Goal: Navigation & Orientation: Find specific page/section

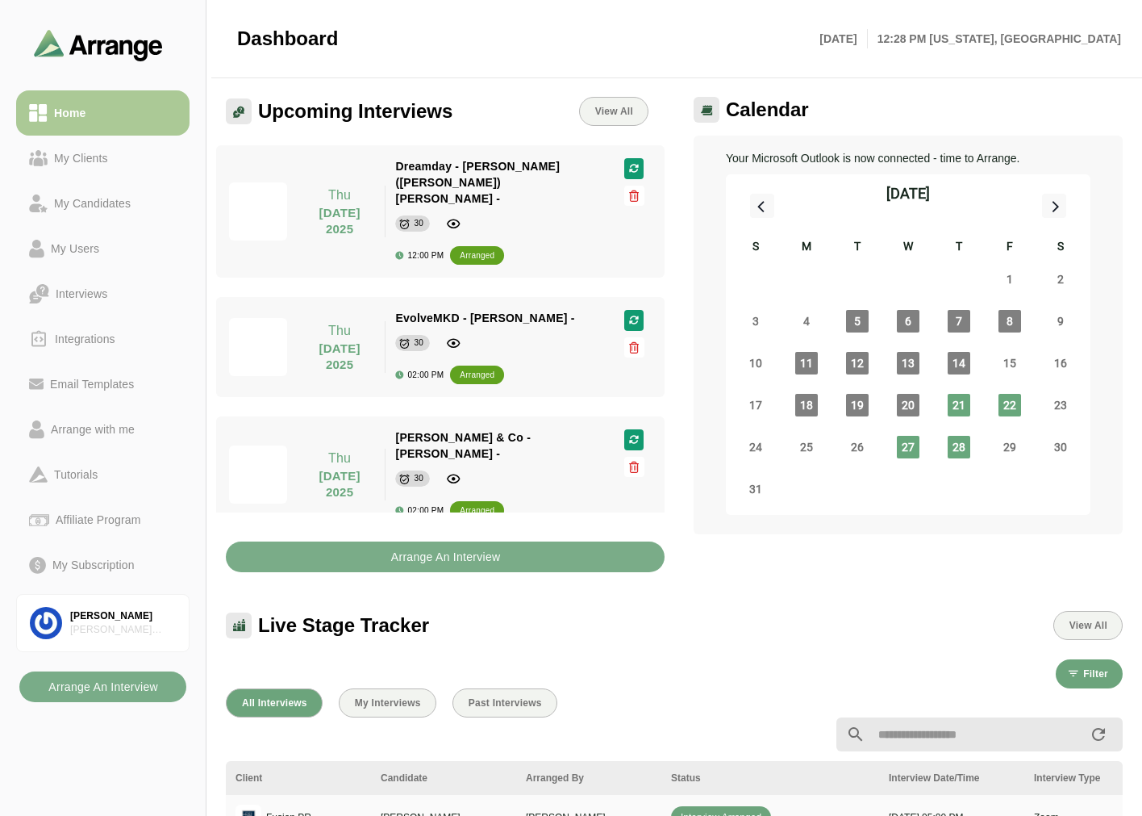
click at [54, 145] on link "My Clients" at bounding box center [102, 158] width 173 height 45
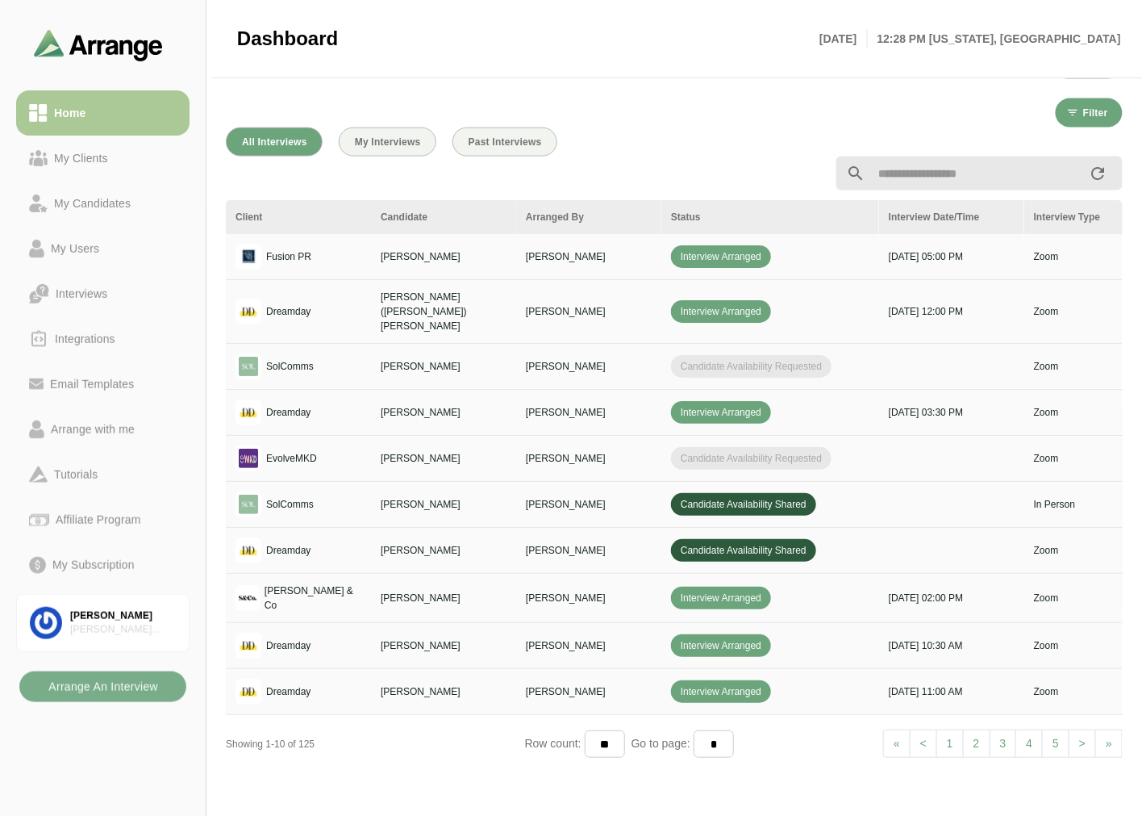
click at [86, 113] on div "Home" at bounding box center [70, 112] width 44 height 19
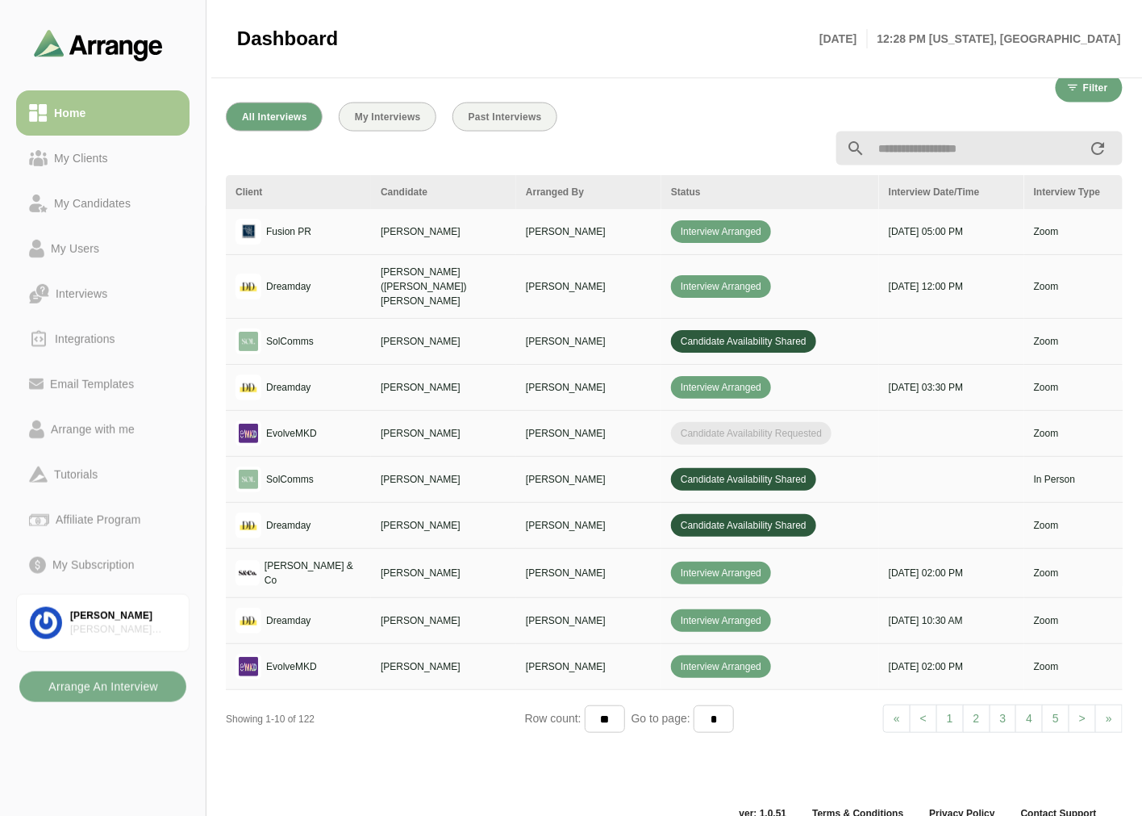
scroll to position [609, 0]
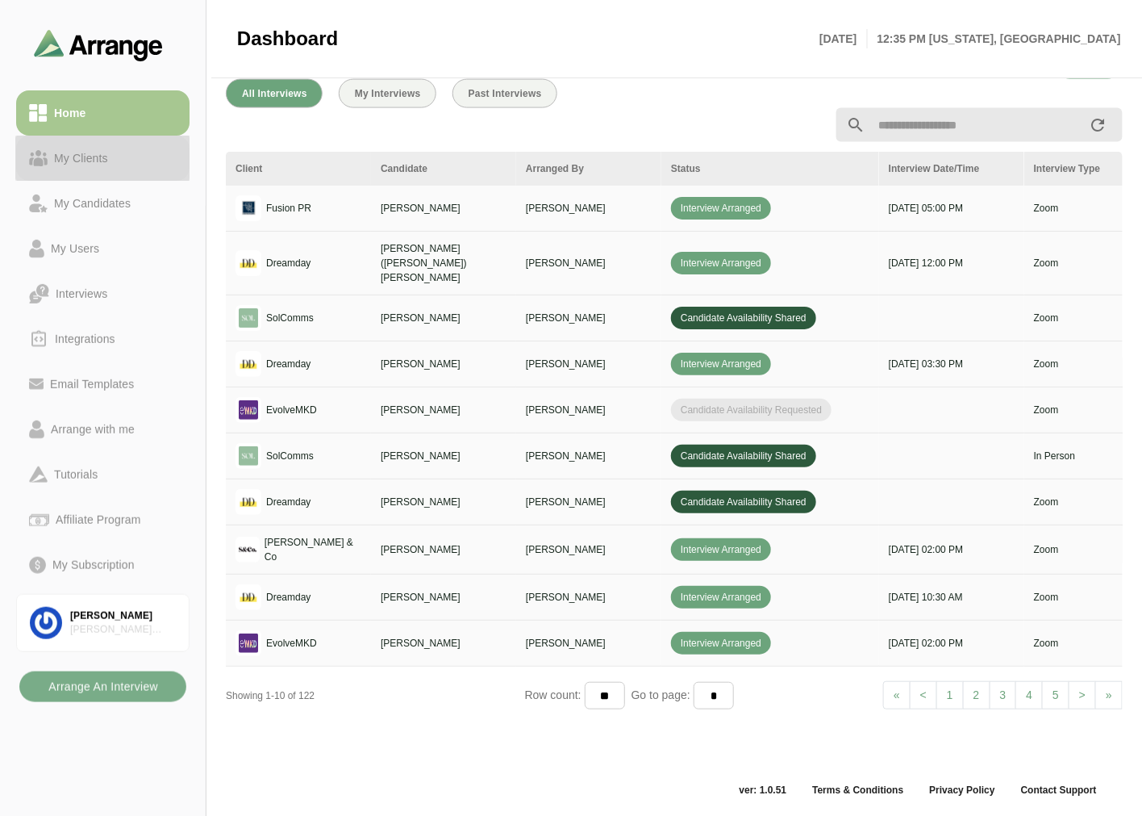
click at [139, 166] on div "My Clients" at bounding box center [103, 157] width 148 height 19
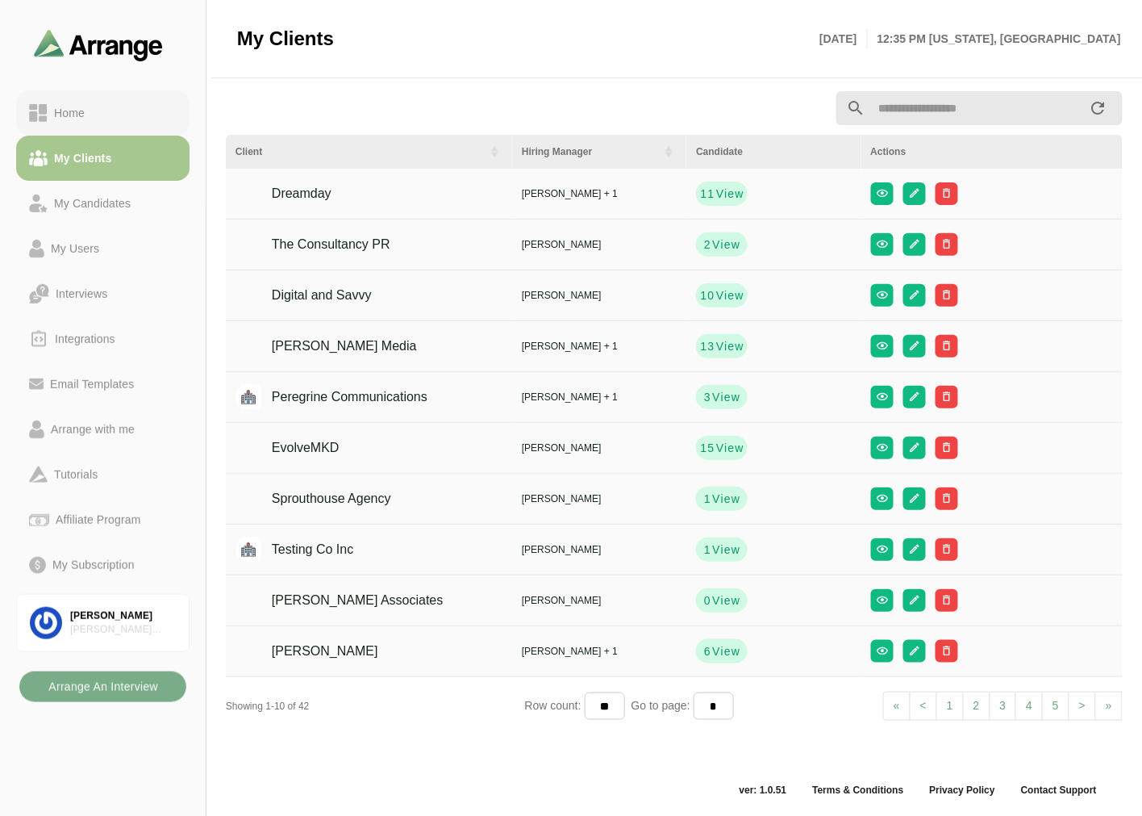
scroll to position [5, 0]
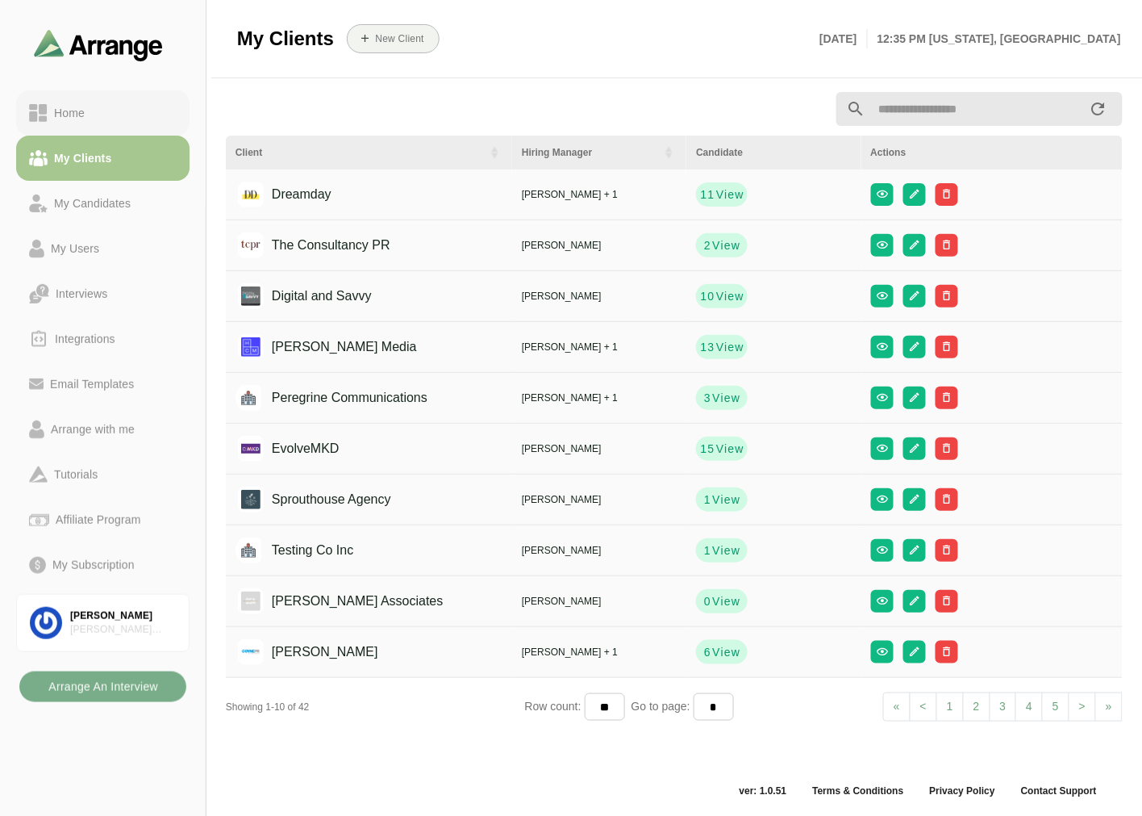
click at [147, 108] on div "Home" at bounding box center [103, 112] width 148 height 19
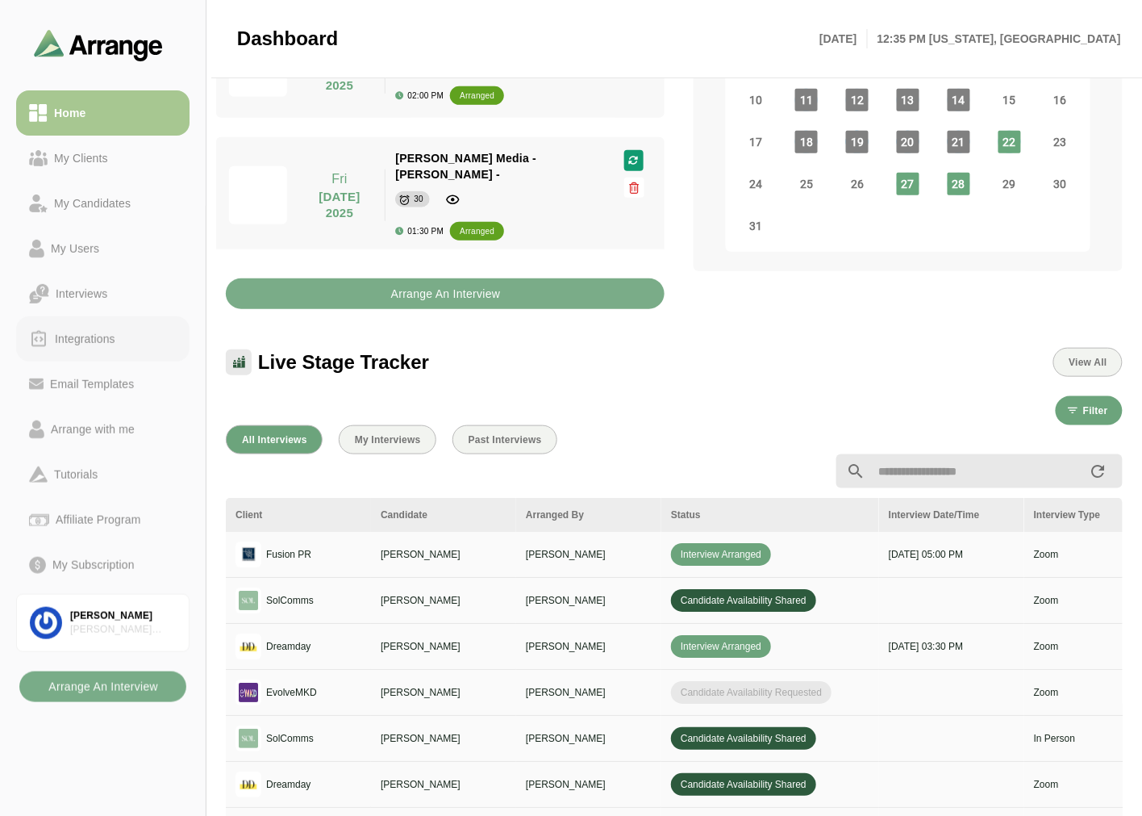
scroll to position [364, 0]
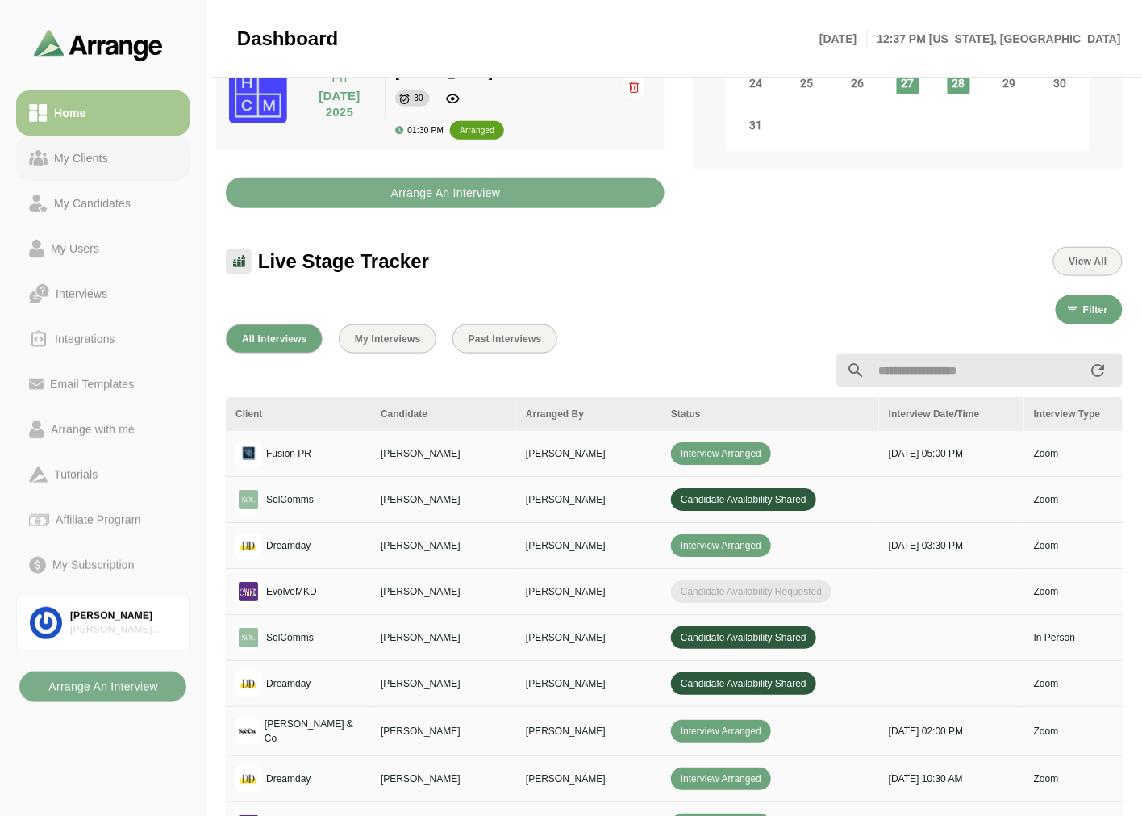
click at [103, 158] on div "My Clients" at bounding box center [81, 157] width 67 height 19
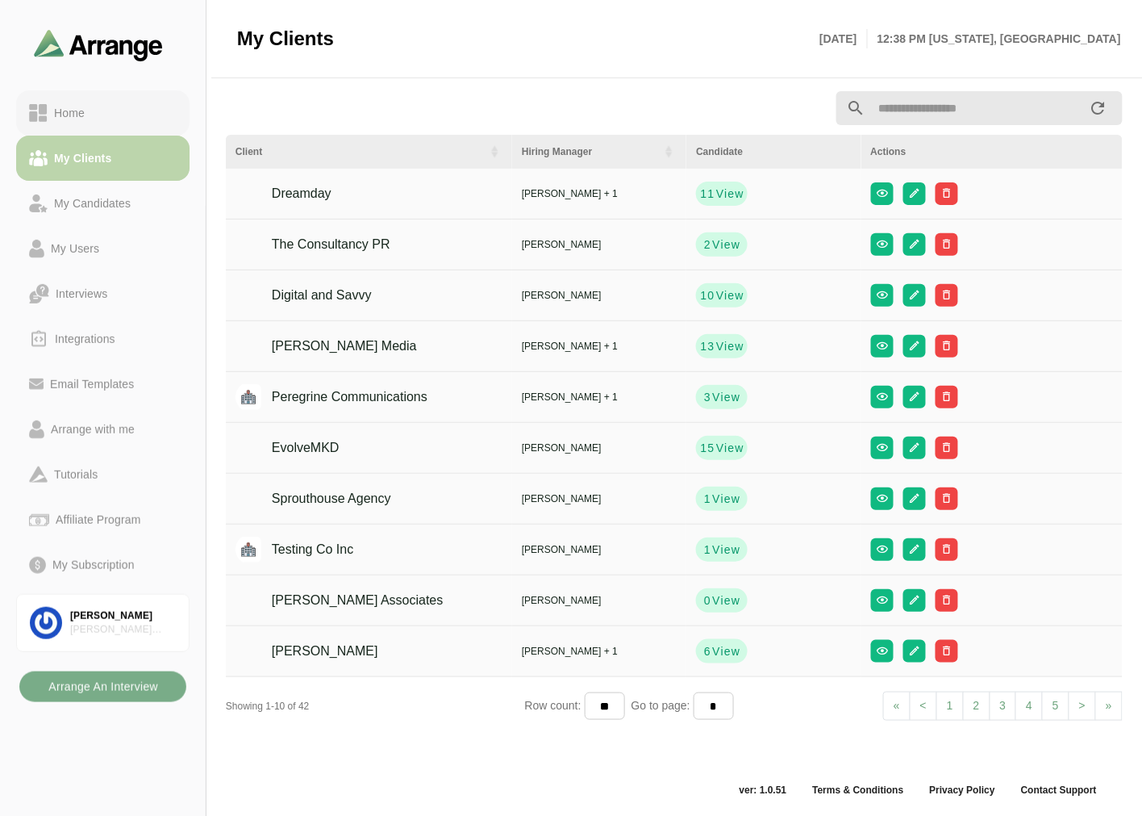
scroll to position [5, 0]
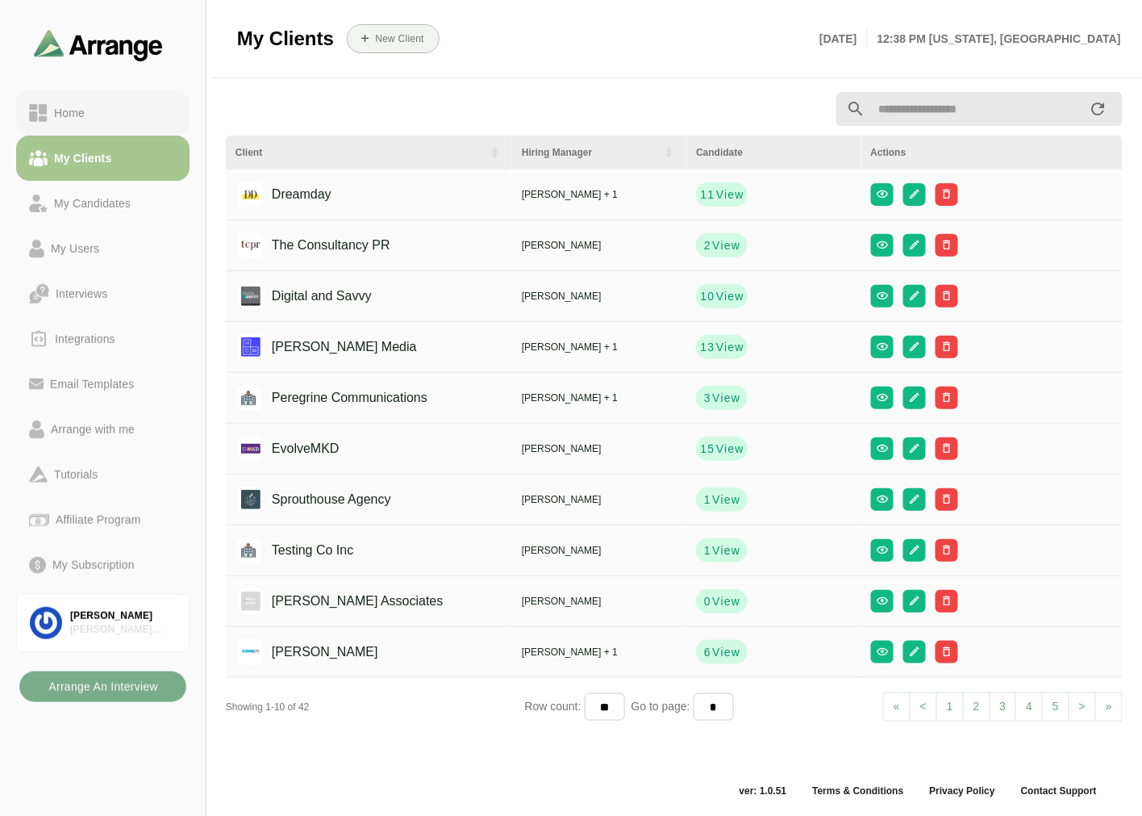
click at [111, 106] on div "Home" at bounding box center [103, 112] width 148 height 19
